Goal: Information Seeking & Learning: Learn about a topic

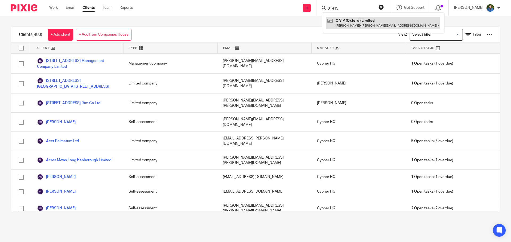
type input "01415"
click at [346, 21] on link at bounding box center [383, 23] width 114 height 12
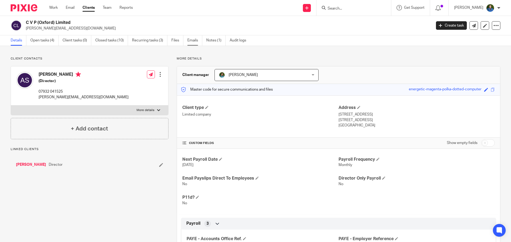
click at [192, 43] on link "Emails" at bounding box center [194, 40] width 15 height 10
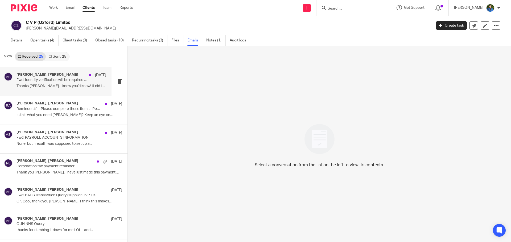
click at [36, 86] on p "Thanks Rachel, I knew you’d know! It did look..." at bounding box center [61, 86] width 90 height 5
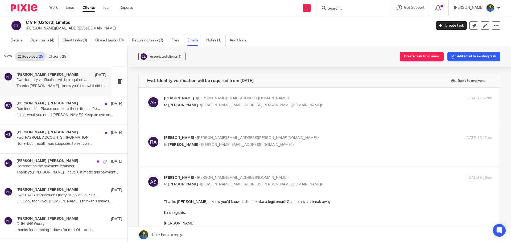
click at [245, 103] on p "to Rachel Austin <rachel.austin@cypherhq.co.uk>" at bounding box center [273, 106] width 219 height 6
checkbox input "true"
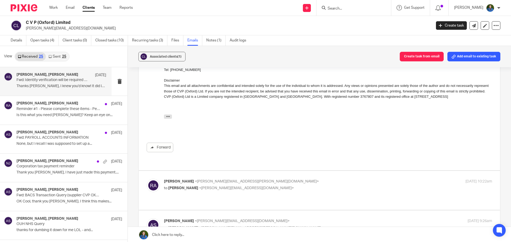
scroll to position [160, 0]
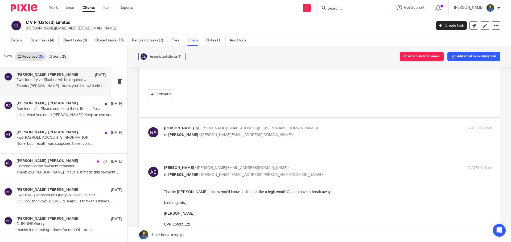
click at [288, 126] on p "Rachel Austin <rachel.austin@cypherhq.co.uk>" at bounding box center [273, 129] width 219 height 6
checkbox input "true"
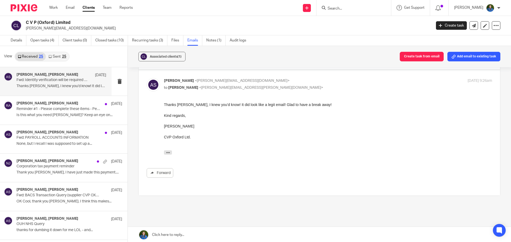
scroll to position [442, 0]
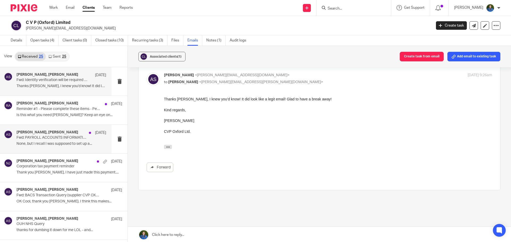
click at [31, 136] on p "Fwd: PAYROLL ACCOUNTS INFORMATION" at bounding box center [52, 138] width 72 height 5
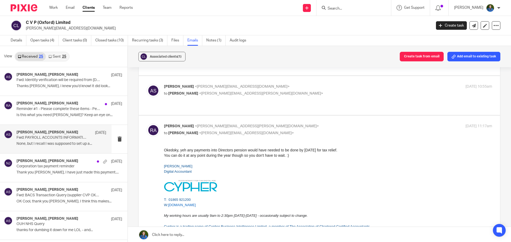
scroll to position [133, 0]
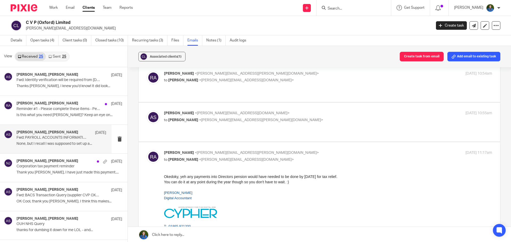
click at [239, 111] on div "Alex Slezak <alex@cvpoxford.co.uk> to Rachel Austin <rachel.austin@cypherhq.co.…" at bounding box center [273, 117] width 219 height 12
checkbox input "true"
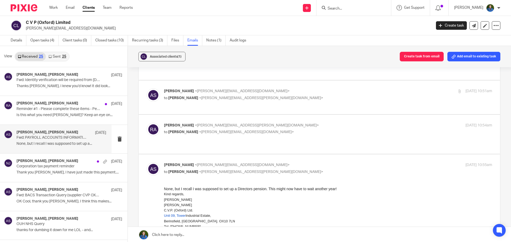
scroll to position [80, 0]
click at [246, 124] on p "Rachel Austin <rachel.austin@cypherhq.co.uk>" at bounding box center [273, 127] width 219 height 6
checkbox input "true"
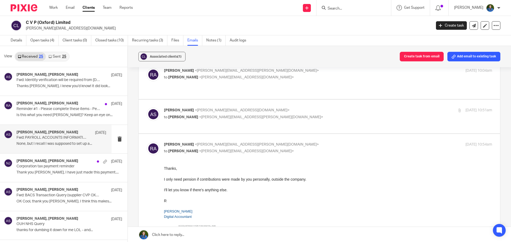
scroll to position [53, 0]
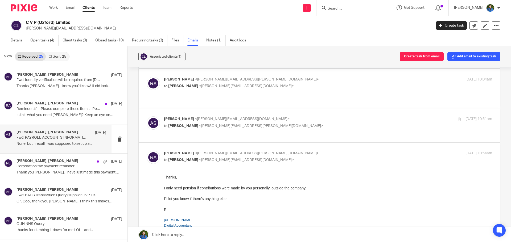
click at [263, 117] on div "Alex Slezak <alex@cvpoxford.co.uk> to Rachel Austin <rachel.austin@cypherhq.co.…" at bounding box center [273, 123] width 219 height 12
checkbox input "true"
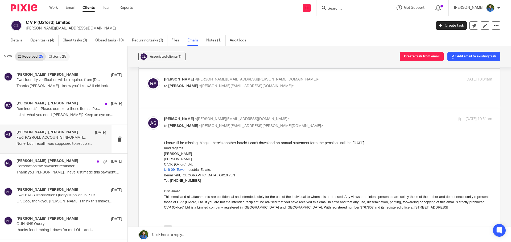
scroll to position [27, 0]
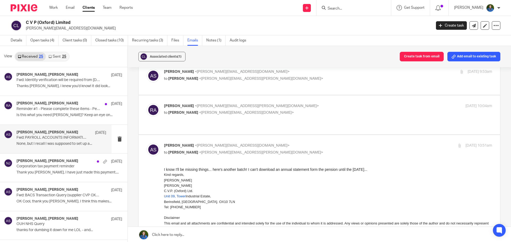
click at [271, 110] on p "to Alex Slezak <alex@cvpoxford.co.uk>" at bounding box center [273, 113] width 219 height 6
checkbox input "true"
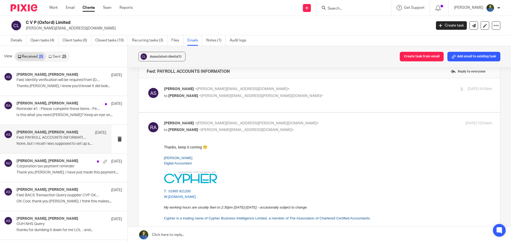
scroll to position [0, 0]
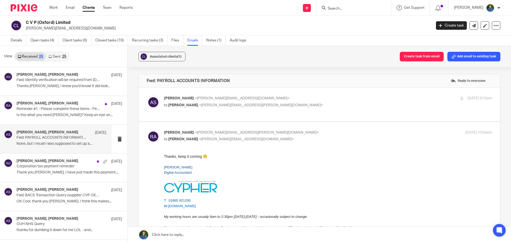
click at [270, 101] on div "Alex Slezak <alex@cvpoxford.co.uk> to Rachel Austin <rachel.austin@cypherhq.co.…" at bounding box center [273, 102] width 219 height 12
checkbox input "true"
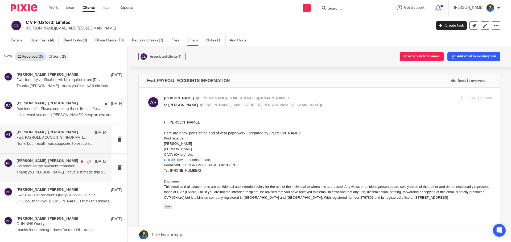
click at [22, 170] on div "Alex Slezak, Nuala James 12 Dec Corporation tax payment reminder Thank you Nual…" at bounding box center [61, 168] width 90 height 18
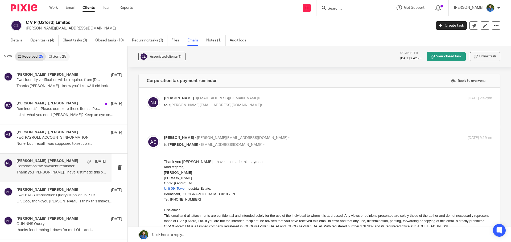
click at [222, 105] on p "to <alex@cvpoxford.co.uk>" at bounding box center [273, 106] width 219 height 6
checkbox input "true"
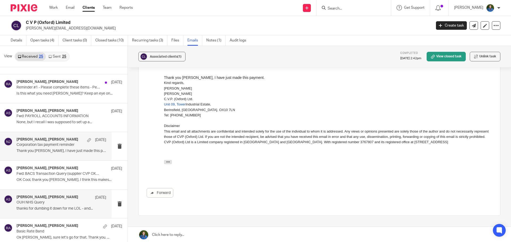
scroll to position [27, 0]
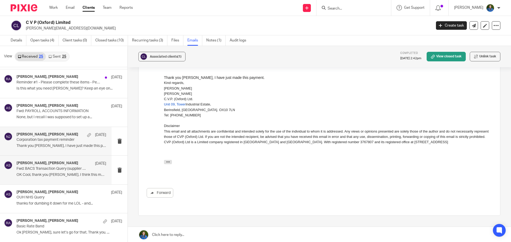
click at [29, 171] on p "Fwd: BACS Transaction Query (supplier CVP OXFORD no. 322103)" at bounding box center [52, 169] width 72 height 5
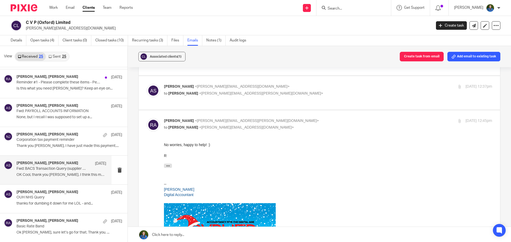
scroll to position [106, 0]
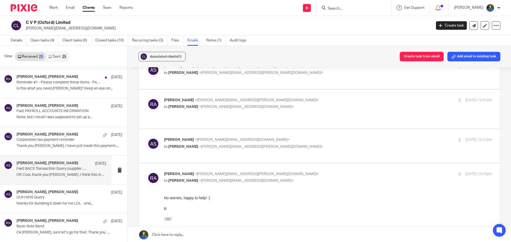
click at [272, 144] on p "to Rachel Austin <rachel.austin@cypherhq.co.uk>" at bounding box center [273, 147] width 219 height 6
checkbox input "true"
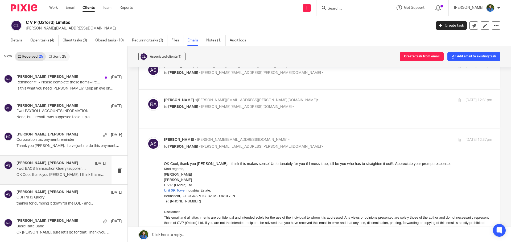
scroll to position [0, 0]
click at [254, 104] on p "to Alex Slezak <alex@cvpoxford.co.uk>" at bounding box center [273, 107] width 219 height 6
checkbox input "true"
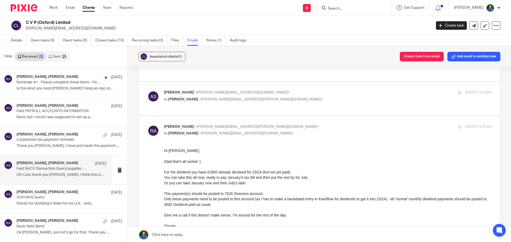
scroll to position [53, 0]
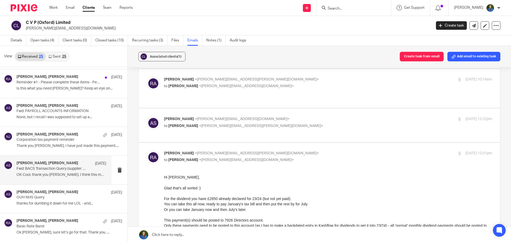
click at [286, 117] on p "Alex Slezak <alex@cvpoxford.co.uk>" at bounding box center [273, 120] width 219 height 6
checkbox input "true"
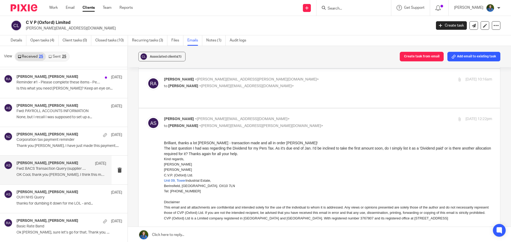
scroll to position [0, 0]
click at [247, 81] on p "Rachel Austin <rachel.austin@cypherhq.co.uk>" at bounding box center [273, 80] width 219 height 6
checkbox input "true"
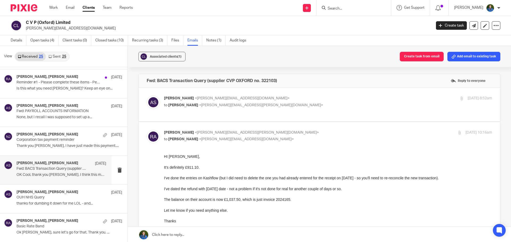
click at [254, 103] on p "to Rachel Austin <rachel.austin@cypherhq.co.uk>" at bounding box center [273, 106] width 219 height 6
checkbox input "true"
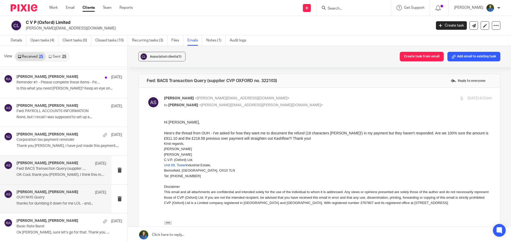
click at [52, 204] on p "thanks for dumbing it down for me LOL - and..." at bounding box center [61, 204] width 90 height 5
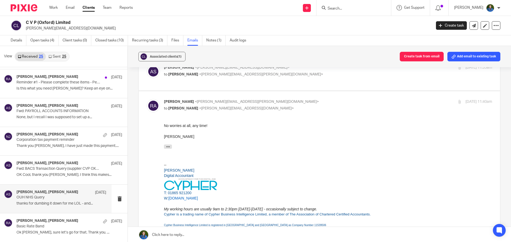
scroll to position [106, 0]
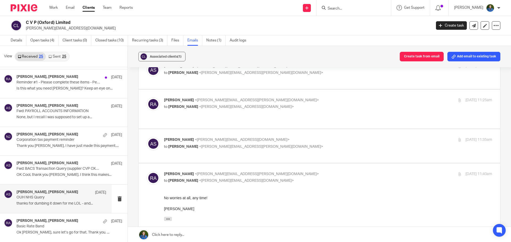
click at [258, 144] on p "to Rachel Austin <rachel.austin@cypherhq.co.uk>" at bounding box center [273, 147] width 219 height 6
checkbox input "true"
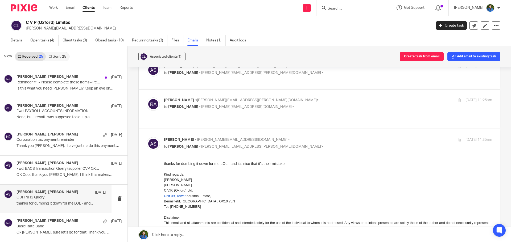
click at [275, 98] on p "Rachel Austin <rachel.austin@cypherhq.co.uk>" at bounding box center [273, 101] width 219 height 6
checkbox input "true"
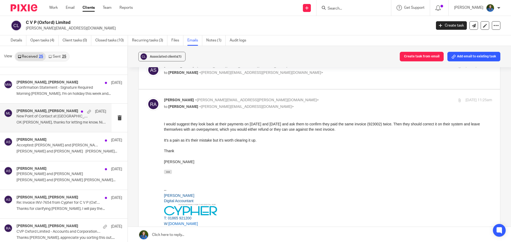
scroll to position [373, 0]
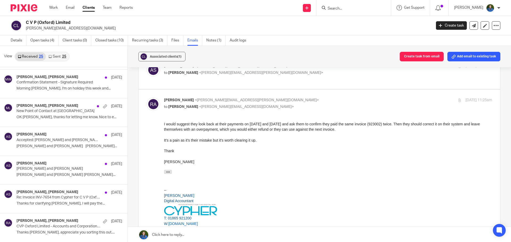
click at [349, 7] on input "Search" at bounding box center [351, 8] width 48 height 5
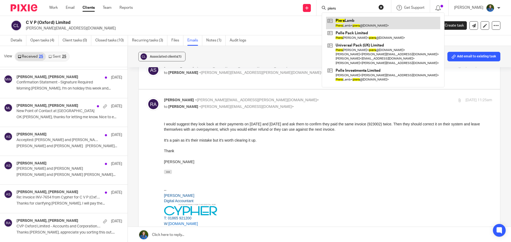
type input "piers"
click at [340, 26] on link at bounding box center [383, 23] width 114 height 12
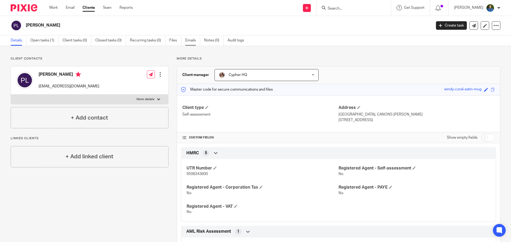
click at [187, 42] on link "Emails" at bounding box center [192, 40] width 15 height 10
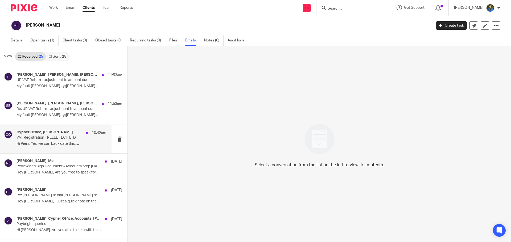
click at [50, 142] on p "Hi Piers, Yes, we can back date this. ..." at bounding box center [61, 144] width 90 height 5
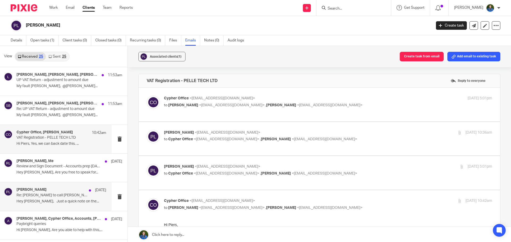
click at [42, 194] on p "Re: [PERSON_NAME] to call [PERSON_NAME] ref Corp Tax" at bounding box center [52, 195] width 72 height 5
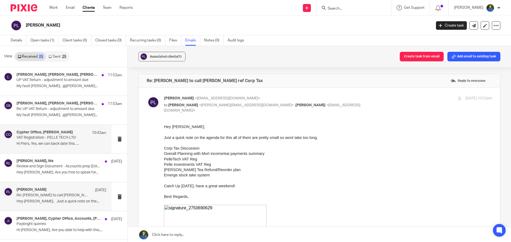
click at [24, 138] on p "VAT Registration - PELLE TECH LTD" at bounding box center [52, 138] width 72 height 5
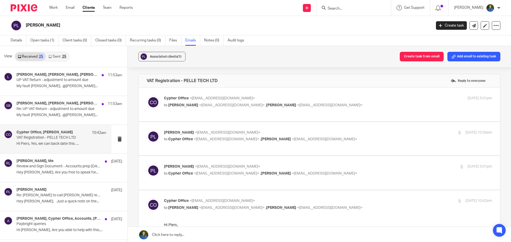
click at [231, 102] on div "Cypher Office <[EMAIL_ADDRESS][DOMAIN_NAME]> to [PERSON_NAME] <[EMAIL_ADDRESS][…" at bounding box center [273, 102] width 219 height 12
checkbox input "true"
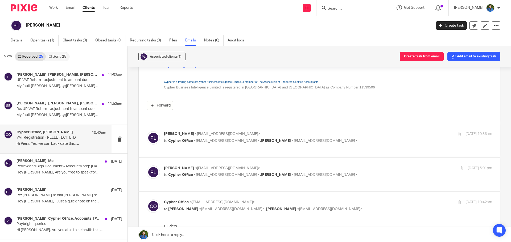
scroll to position [133, 0]
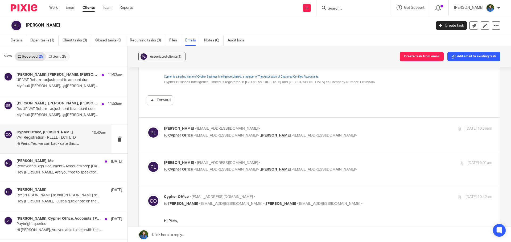
click at [211, 138] on p "to Cypher Office <[EMAIL_ADDRESS][DOMAIN_NAME]> , [PERSON_NAME] <[EMAIL_ADDRESS…" at bounding box center [273, 136] width 219 height 6
checkbox input "true"
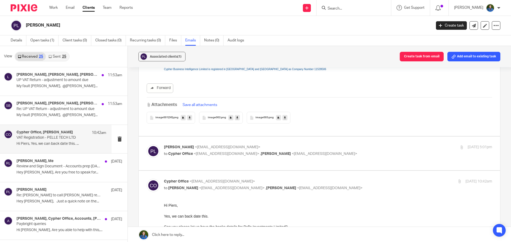
scroll to position [559, 0]
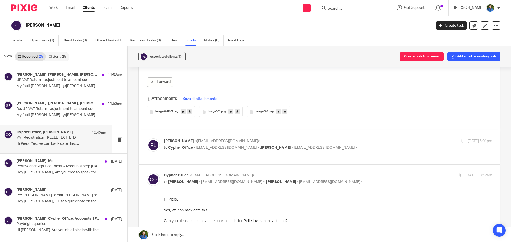
click at [219, 148] on span "<[EMAIL_ADDRESS][DOMAIN_NAME]>" at bounding box center [226, 148] width 65 height 4
checkbox input "true"
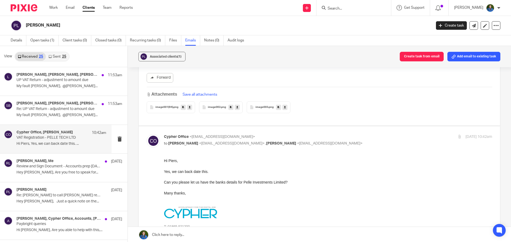
scroll to position [978, 0]
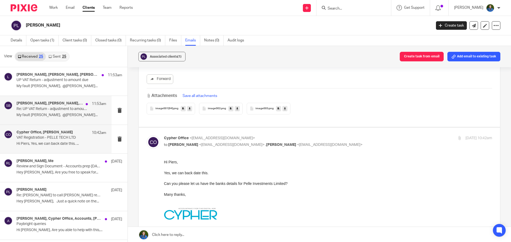
click at [37, 113] on p "My fault [PERSON_NAME], @[PERSON_NAME]..." at bounding box center [61, 115] width 90 height 5
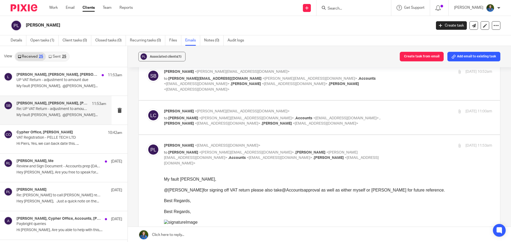
scroll to position [0, 0]
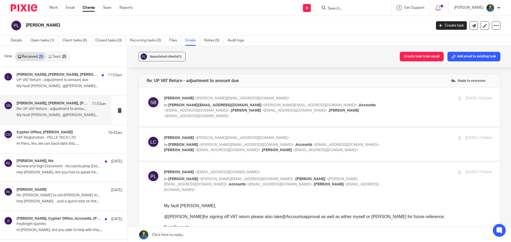
click at [293, 108] on p "to [PERSON_NAME][EMAIL_ADDRESS][DOMAIN_NAME] <[PERSON_NAME][EMAIL_ADDRESS][DOMA…" at bounding box center [273, 111] width 219 height 16
checkbox input "true"
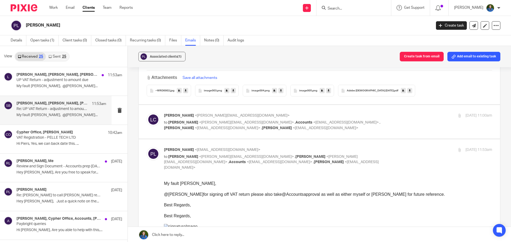
scroll to position [559, 0]
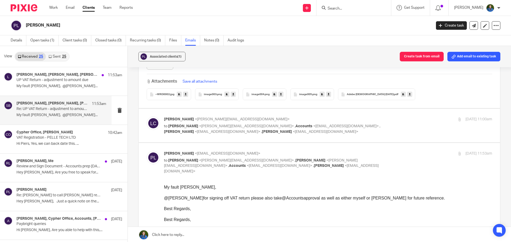
click at [383, 124] on div "[PERSON_NAME] <[PERSON_NAME][EMAIL_ADDRESS][DOMAIN_NAME]> to [PERSON_NAME] <[PE…" at bounding box center [328, 126] width 328 height 18
checkbox input "true"
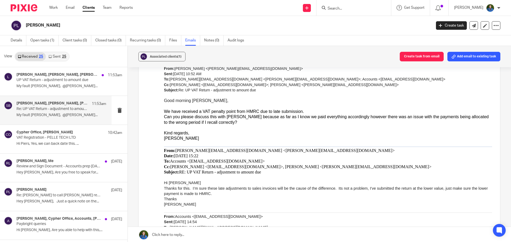
scroll to position [1410, 0]
click at [27, 90] on div "[PERSON_NAME], [PERSON_NAME], [PERSON_NAME], [PERSON_NAME], Accounts 11:53am UP…" at bounding box center [61, 82] width 90 height 18
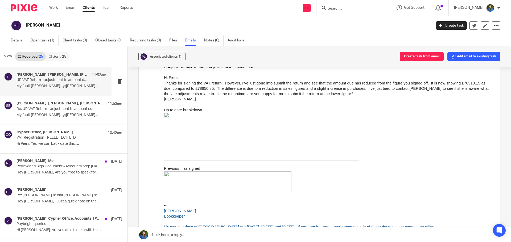
scroll to position [692, 0]
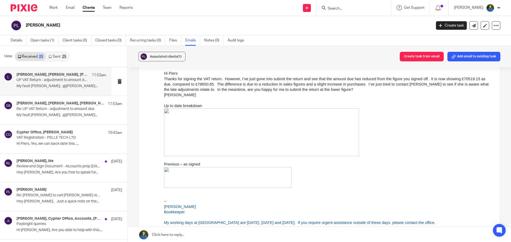
click at [49, 55] on icon at bounding box center [49, 56] width 3 height 3
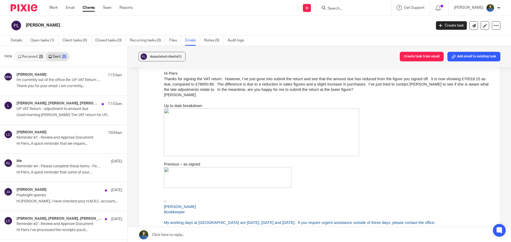
scroll to position [1, 0]
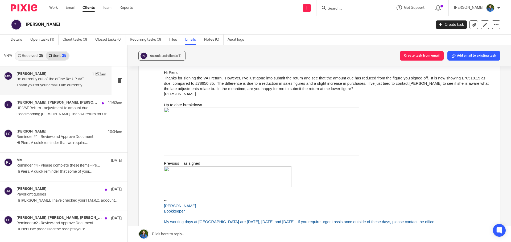
click at [61, 85] on p "Thank you for your email. I am currently..." at bounding box center [61, 85] width 90 height 5
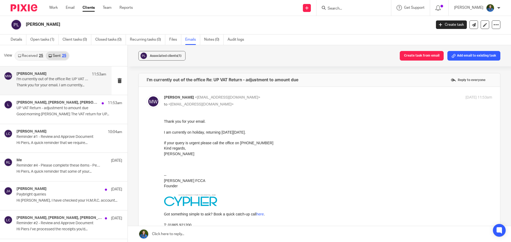
scroll to position [0, 0]
click at [54, 110] on p "UP VAT Return - adjustment to amount due" at bounding box center [52, 108] width 72 height 5
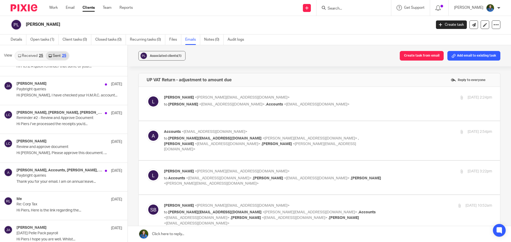
scroll to position [106, 0]
